Goal: Communication & Community: Ask a question

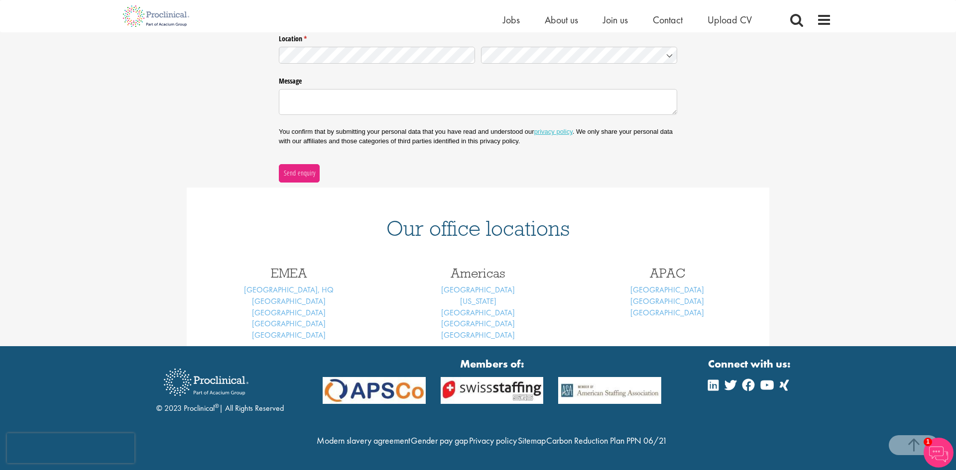
scroll to position [279, 0]
click at [478, 319] on link "[GEOGRAPHIC_DATA]" at bounding box center [478, 324] width 74 height 10
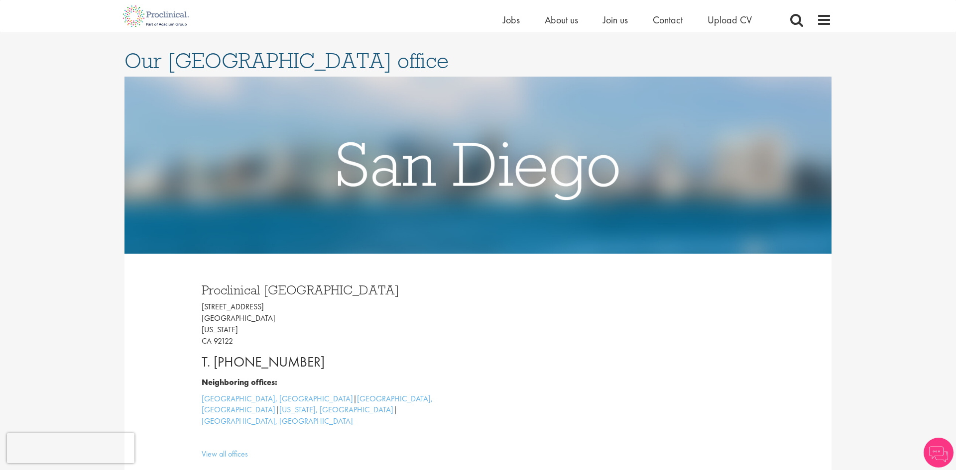
scroll to position [90, 0]
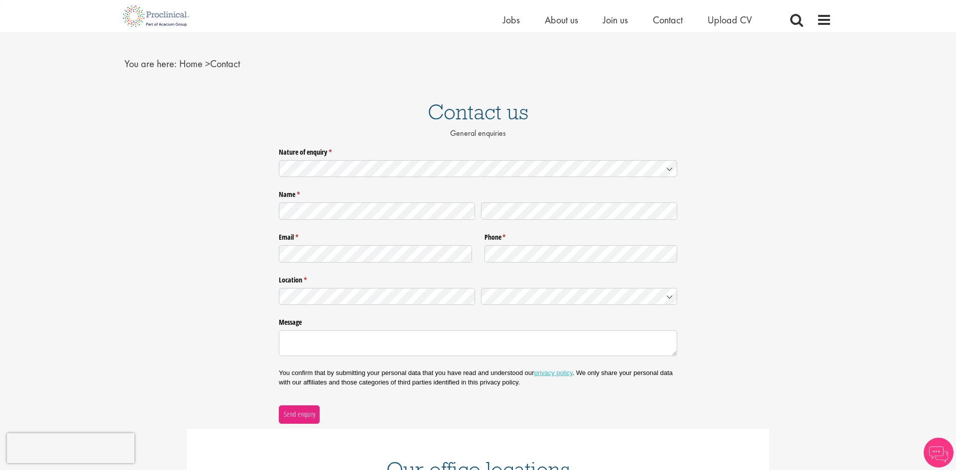
scroll to position [19, 0]
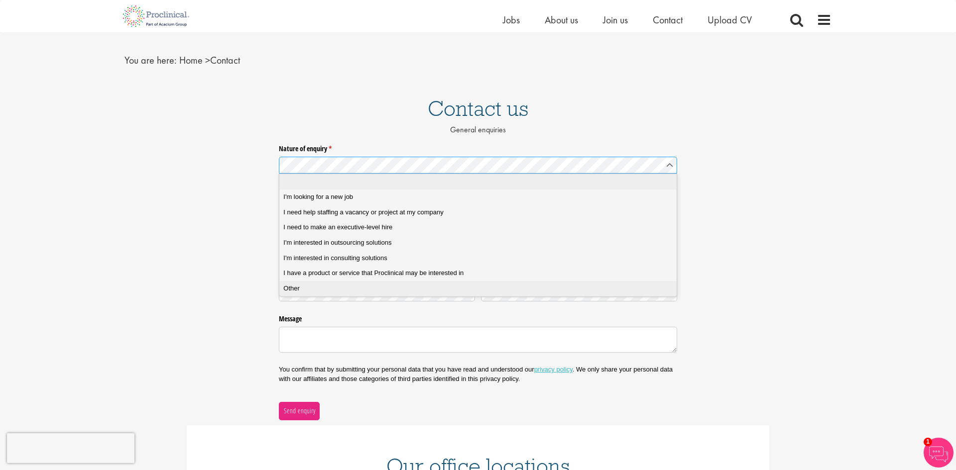
click at [393, 291] on div "Other" at bounding box center [477, 288] width 389 height 9
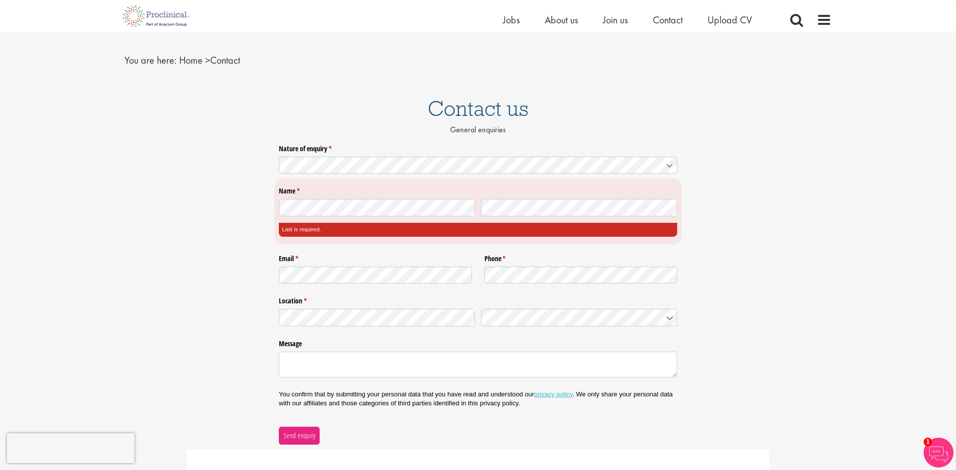
click at [539, 193] on legend "Name * (Last is required.)" at bounding box center [478, 189] width 398 height 13
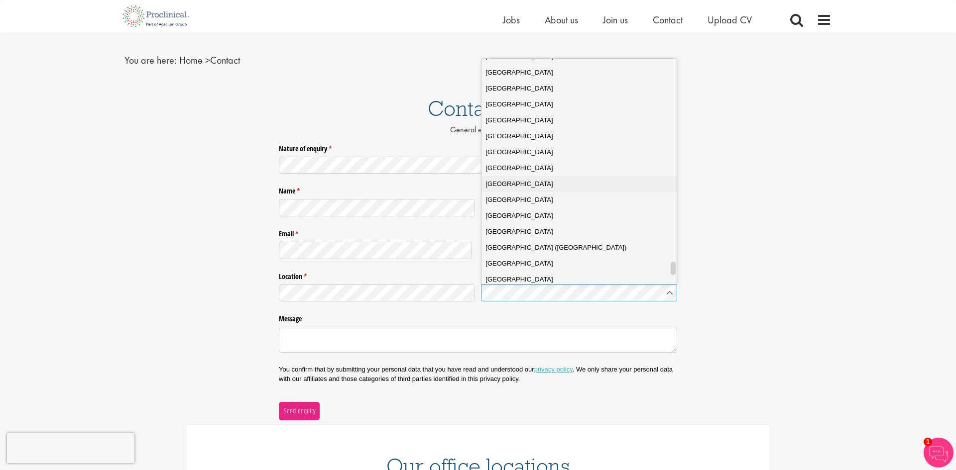
scroll to position [3472, 0]
click at [529, 178] on div "United States" at bounding box center [578, 178] width 187 height 10
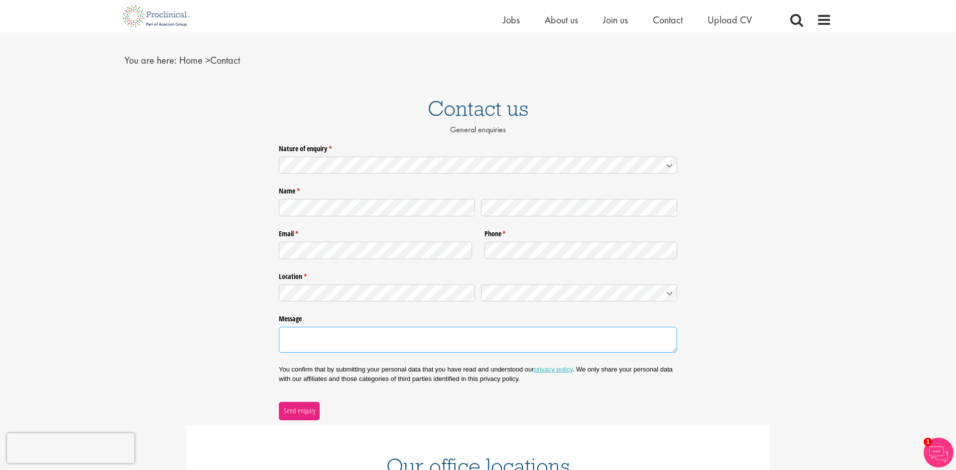
click at [530, 337] on textarea "Message" at bounding box center [478, 340] width 398 height 26
paste textarea "Hello, My name is Liam, and I'm reaching out from Truework on behalf of myuif.c…"
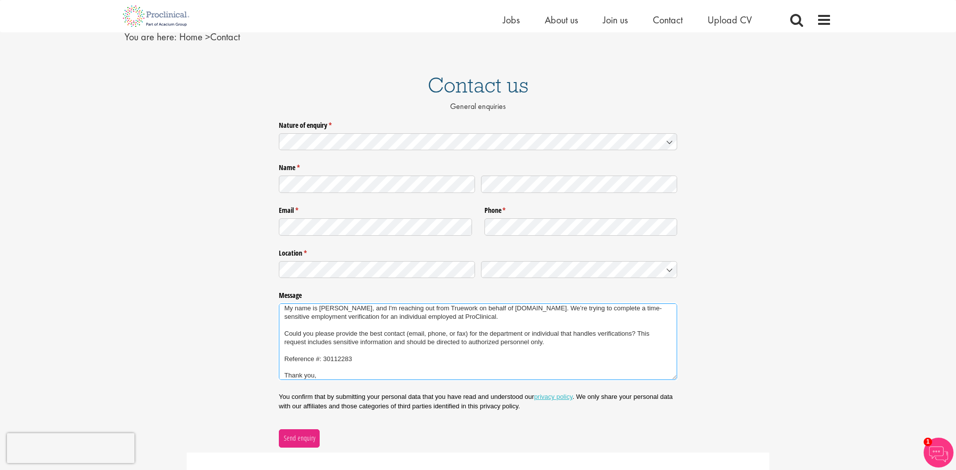
scroll to position [46, 0]
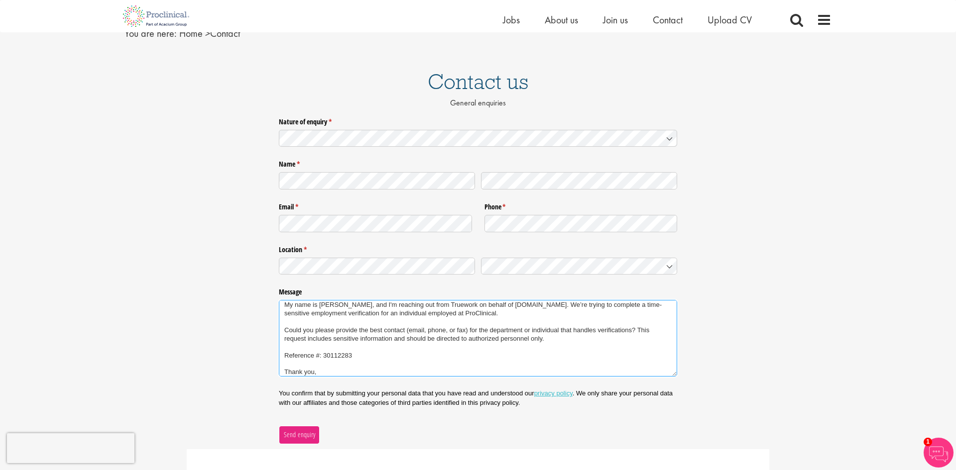
type textarea "Hello, My name is Liam, and I'm reaching out from Truework on behalf of myuif.c…"
click at [298, 437] on span "Send enquiry" at bounding box center [299, 435] width 32 height 11
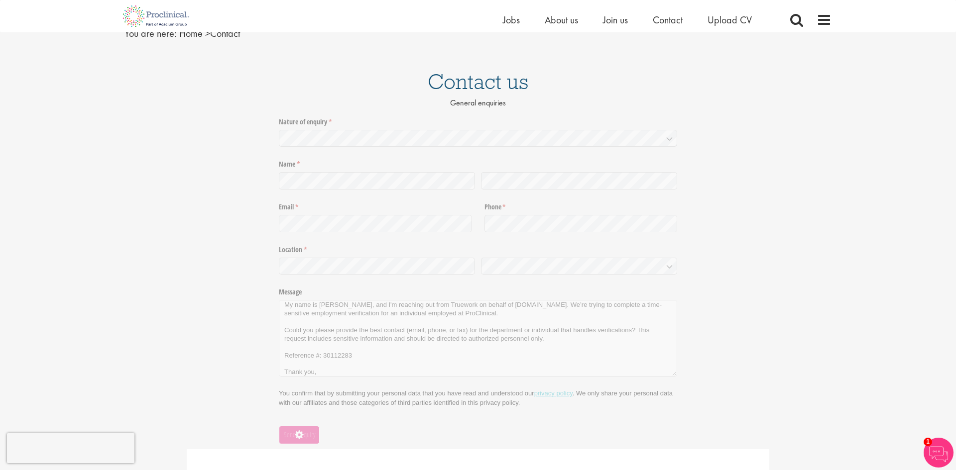
scroll to position [0, 0]
